Goal: Task Accomplishment & Management: Complete application form

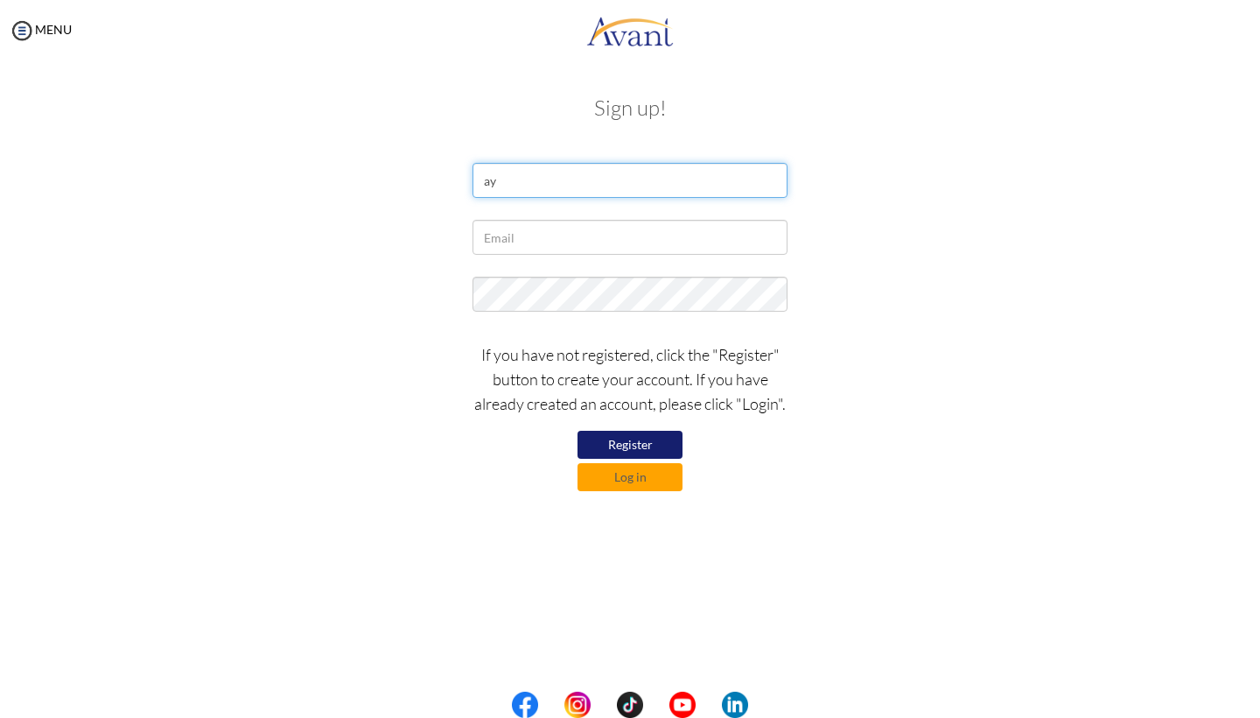
type input "a"
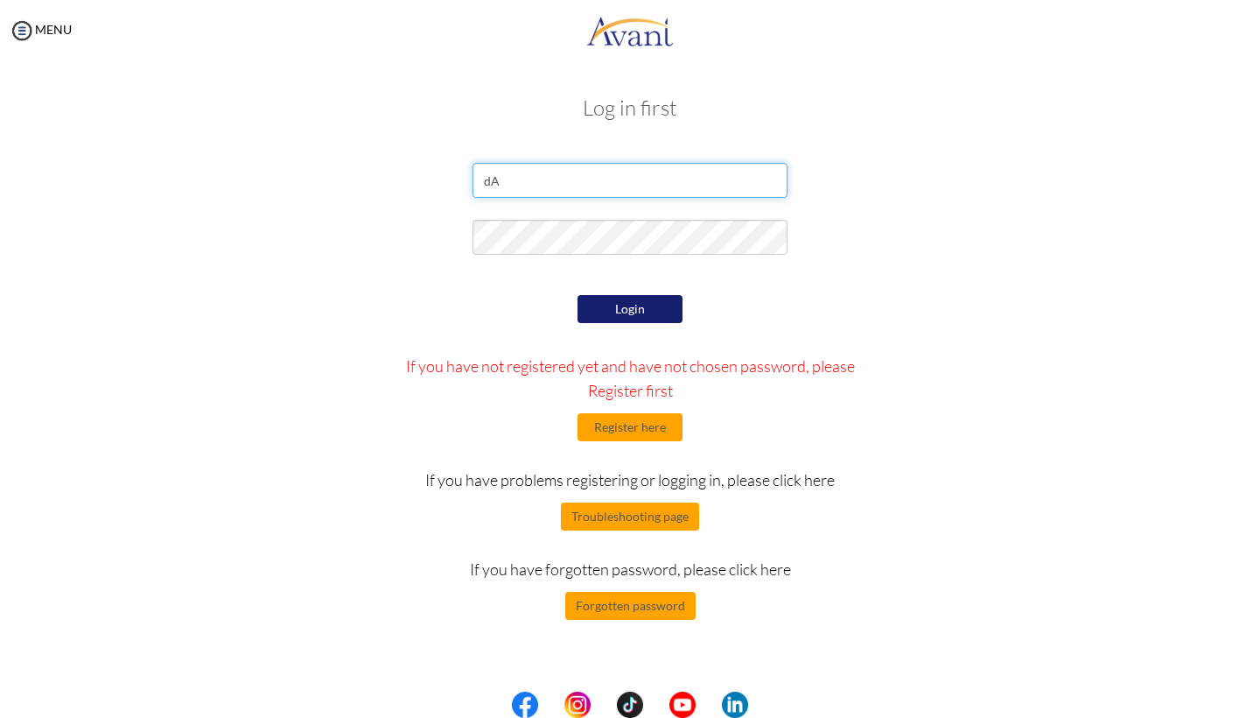
type input "d"
type input "D"
click at [642, 428] on button "Register here" at bounding box center [630, 427] width 105 height 28
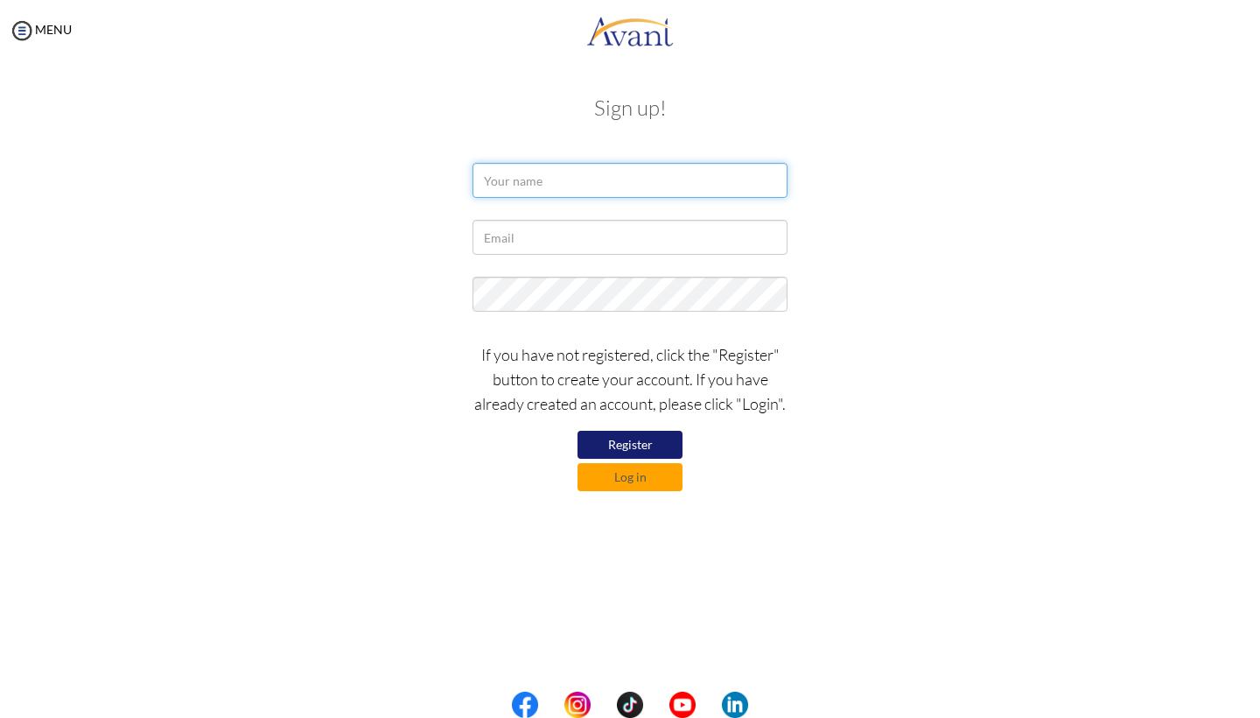
click at [520, 189] on input "text" at bounding box center [630, 180] width 315 height 35
type input "Dayana [PERSON_NAME]"
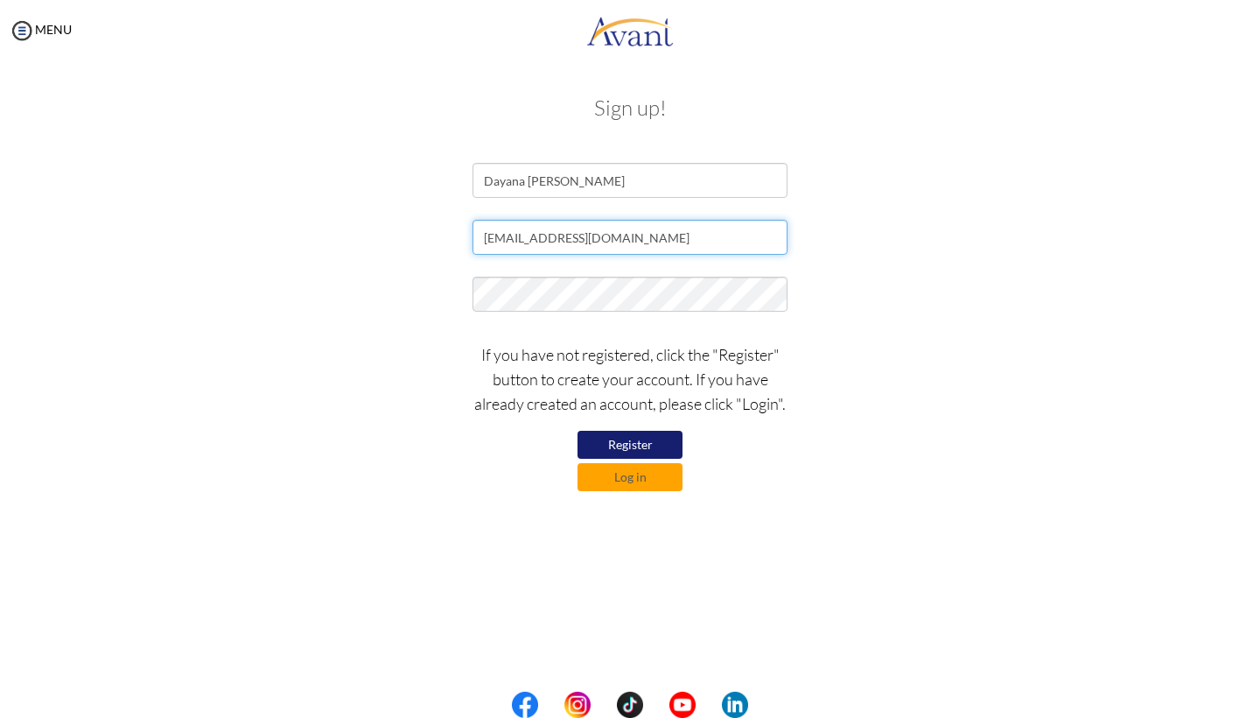
type input "[EMAIL_ADDRESS][DOMAIN_NAME]"
click at [518, 267] on form "Dayana [PERSON_NAME] [EMAIL_ADDRESS][DOMAIN_NAME] If you have not registered, c…" at bounding box center [630, 327] width 998 height 328
click at [582, 314] on div at bounding box center [629, 299] width 341 height 44
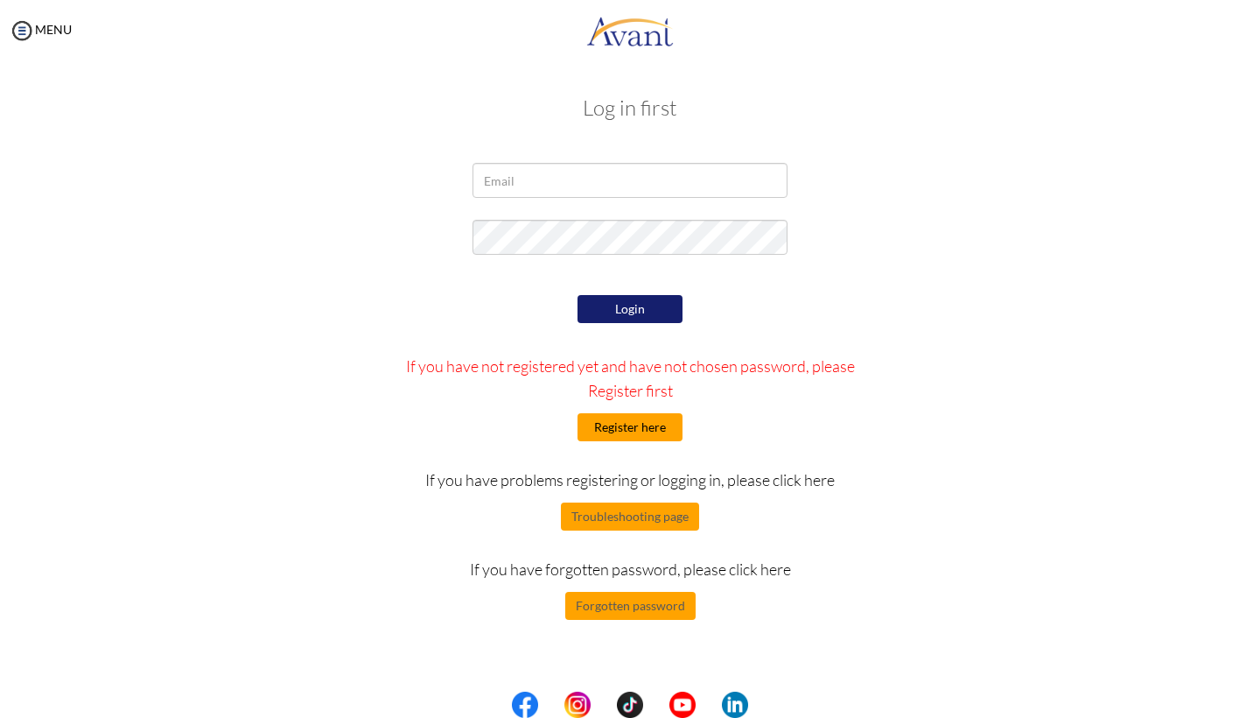
click at [627, 415] on button "Register here" at bounding box center [630, 427] width 105 height 28
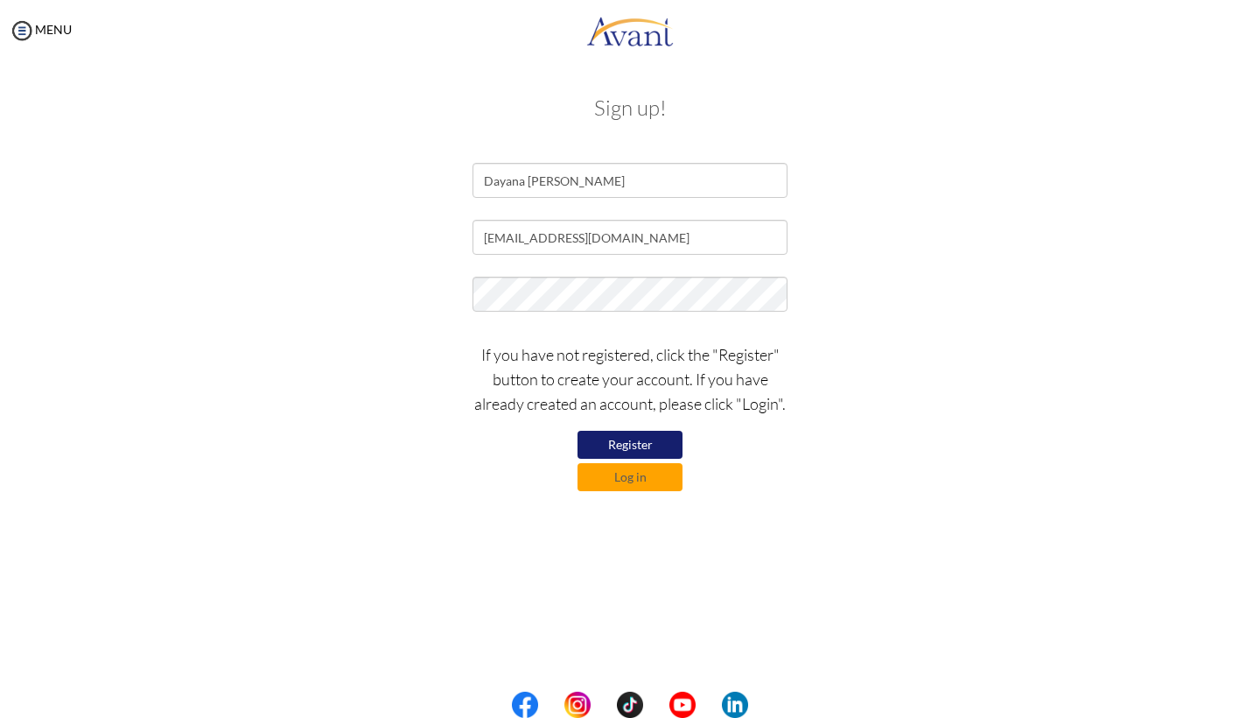
click at [646, 438] on button "Register" at bounding box center [630, 445] width 105 height 28
